Goal: Information Seeking & Learning: Understand process/instructions

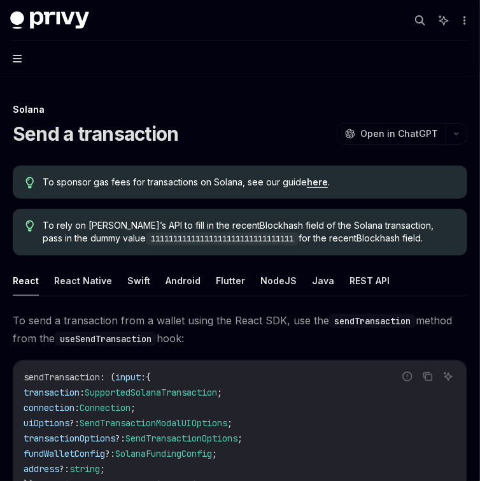
click at [15, 55] on icon "button" at bounding box center [17, 59] width 9 height 8
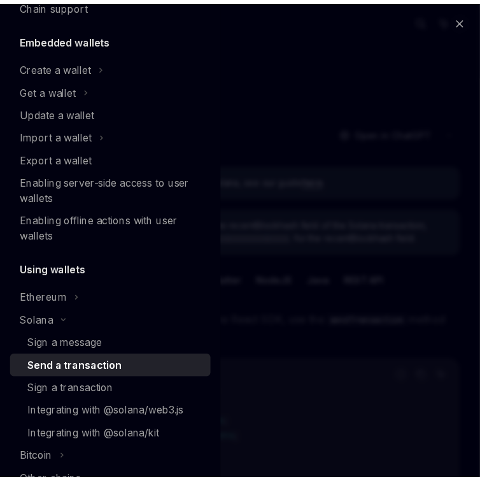
scroll to position [102, 0]
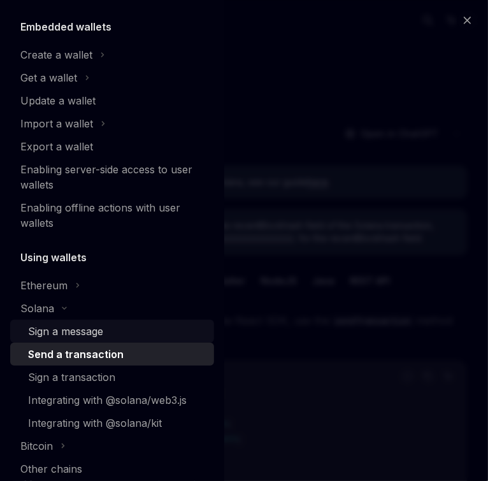
click at [128, 333] on div "Sign a message" at bounding box center [117, 331] width 178 height 15
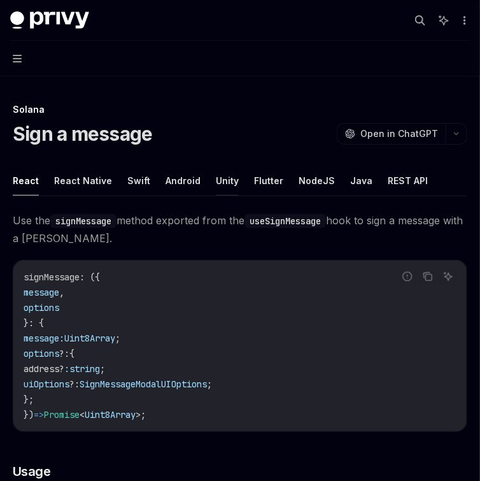
click at [216, 187] on button "Unity" at bounding box center [227, 181] width 23 height 30
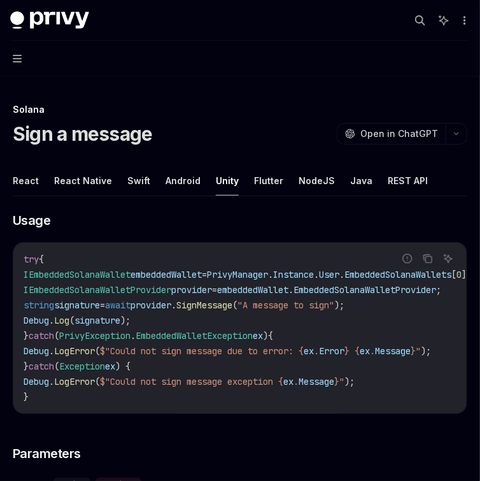
drag, startPoint x: 196, startPoint y: 404, endPoint x: 220, endPoint y: 398, distance: 24.9
click at [212, 400] on div "try { IEmbeddedSolanaWallet embeddedWallet = PrivyManager . Instance . User . E…" at bounding box center [240, 328] width 454 height 171
click at [11, 61] on button "Navigation" at bounding box center [240, 59] width 480 height 36
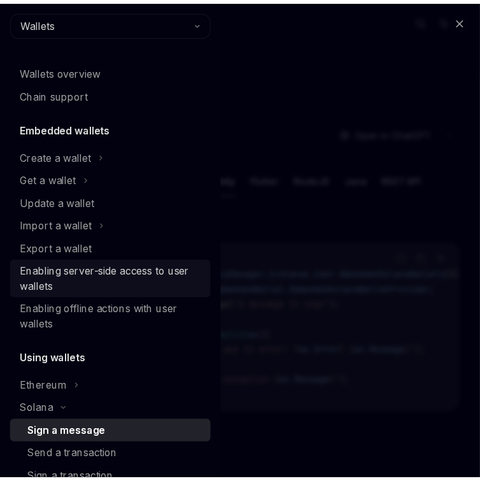
scroll to position [102, 0]
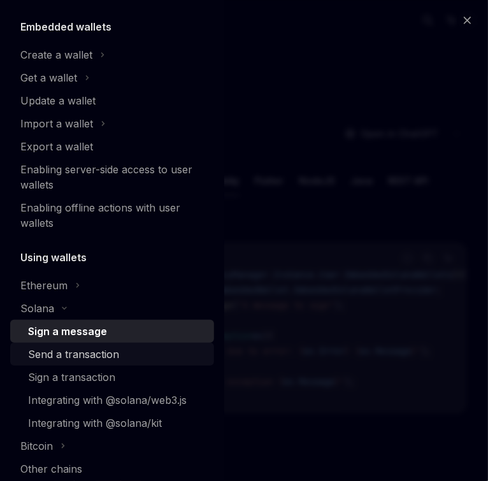
click at [96, 348] on div "Send a transaction" at bounding box center [73, 354] width 91 height 15
type textarea "*"
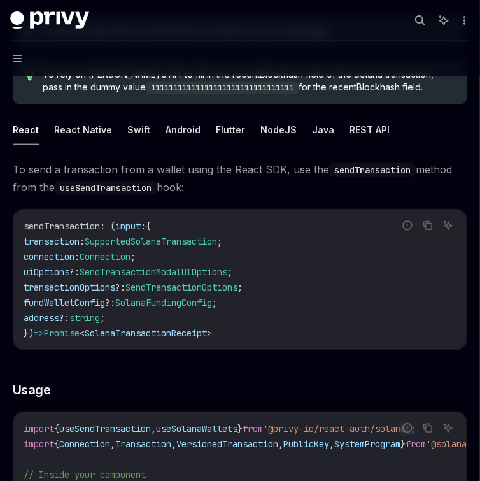
scroll to position [102, 0]
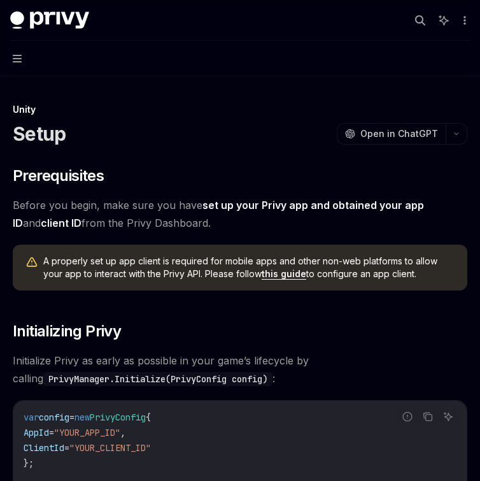
scroll to position [356, 0]
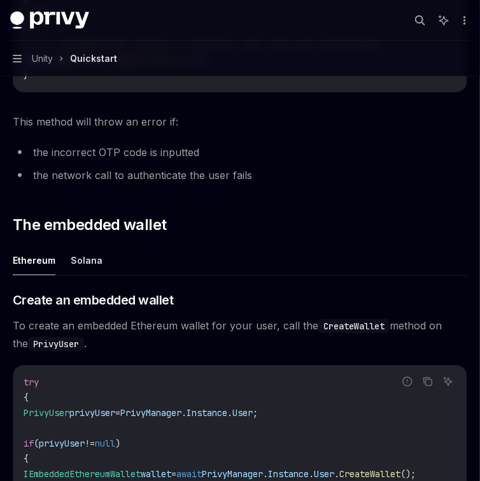
scroll to position [1325, 0]
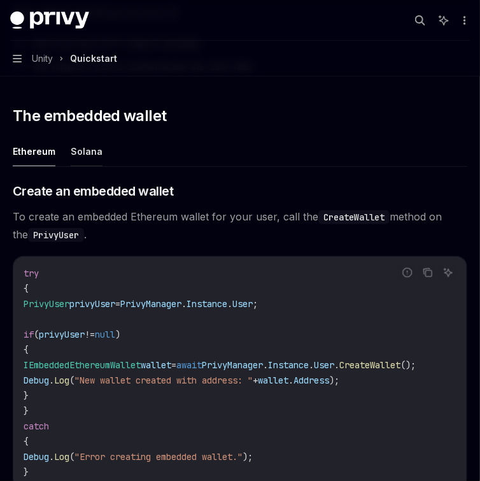
click at [90, 166] on button "Solana" at bounding box center [87, 151] width 32 height 30
type textarea "*"
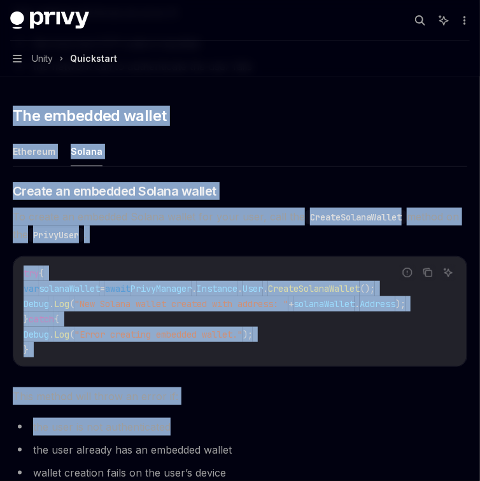
drag, startPoint x: 12, startPoint y: 119, endPoint x: 185, endPoint y: 447, distance: 370.8
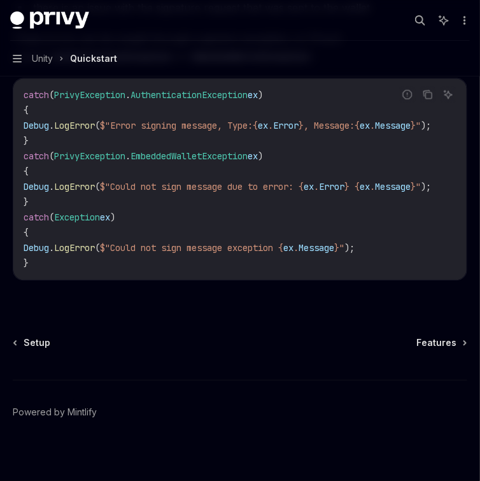
scroll to position [3058, 0]
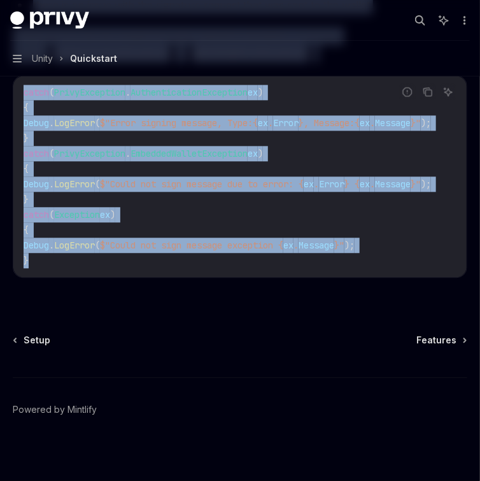
click at [396, 277] on div "catch ( PrivyException . AuthenticationException ex ) { Debug . LogError ( $"Er…" at bounding box center [240, 176] width 454 height 201
copy div "**********"
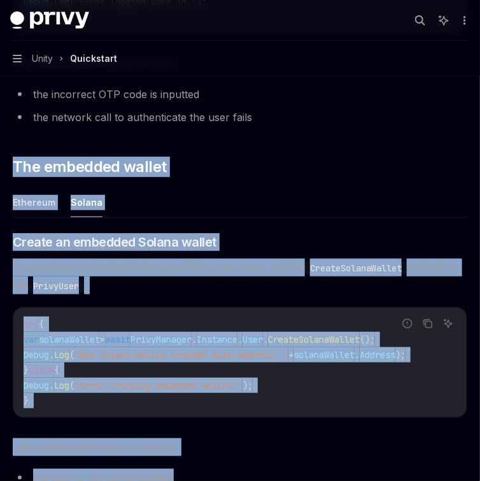
click at [336, 218] on ul "Ethereum Solana" at bounding box center [240, 202] width 455 height 31
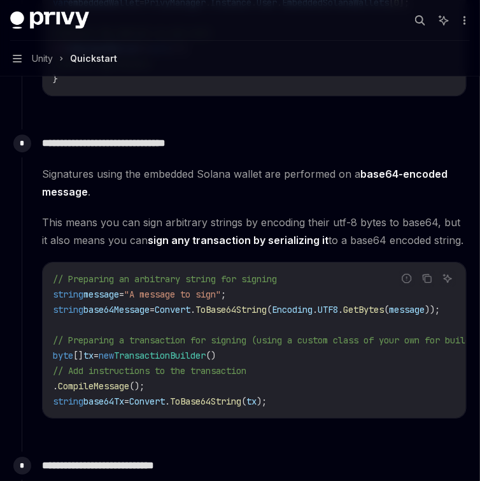
scroll to position [2141, 0]
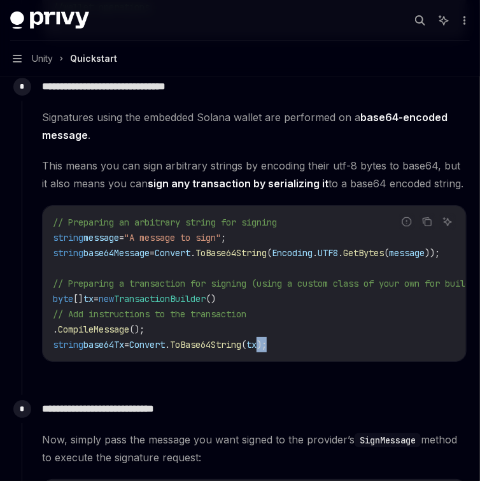
drag, startPoint x: 285, startPoint y: 398, endPoint x: 307, endPoint y: 399, distance: 21.7
click at [301, 362] on div "Report incorrect code Copy Ask AI // Preparing an arbitrary string for signing …" at bounding box center [254, 283] width 425 height 157
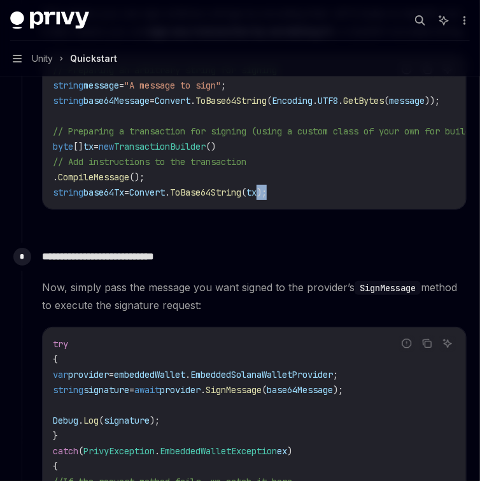
scroll to position [2294, 0]
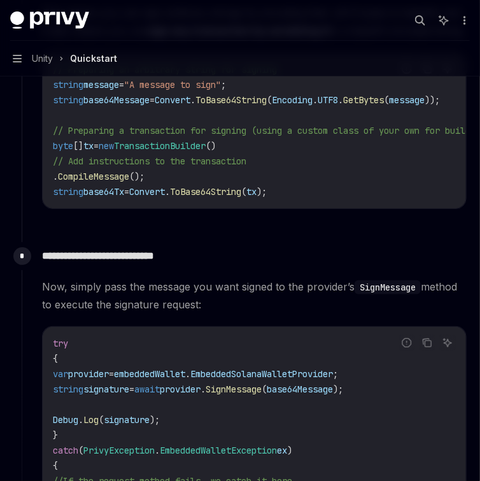
click at [192, 265] on p "**********" at bounding box center [254, 256] width 425 height 18
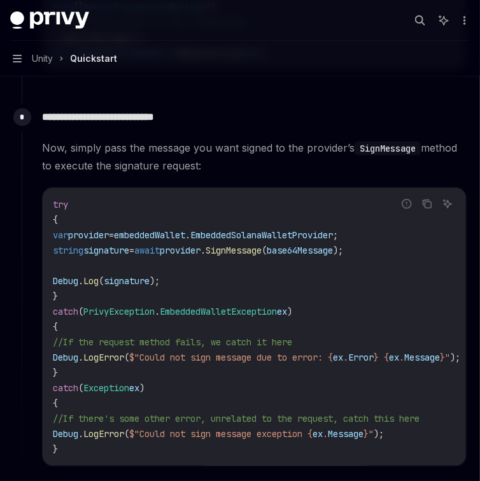
scroll to position [2447, 0]
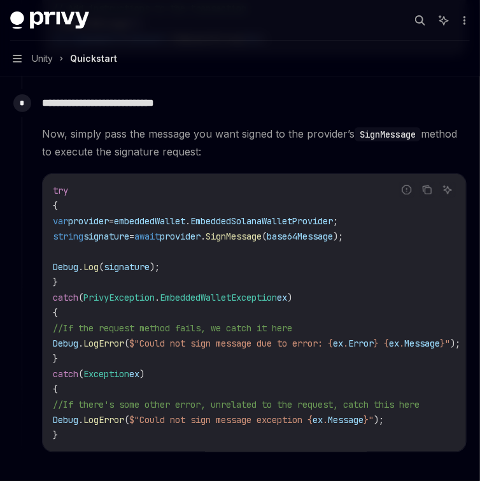
drag, startPoint x: 74, startPoint y: 263, endPoint x: 285, endPoint y: 289, distance: 212.5
click at [278, 288] on code "try { var provider = embeddedWallet . EmbeddedSolanaWalletProvider ; string sig…" at bounding box center [272, 313] width 438 height 260
click at [292, 291] on code "try { var provider = embeddedWallet . EmbeddedSolanaWalletProvider ; string sig…" at bounding box center [272, 313] width 438 height 260
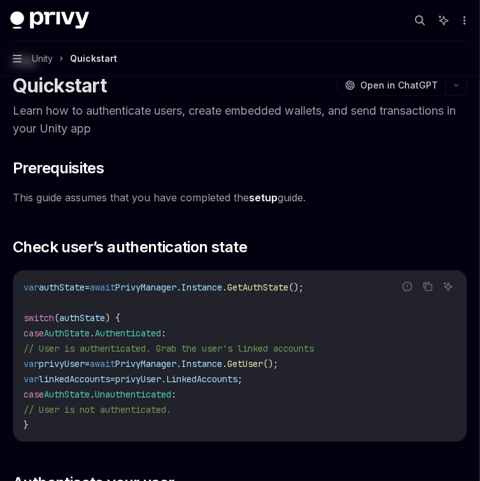
scroll to position [0, 0]
